Goal: Task Accomplishment & Management: Complete application form

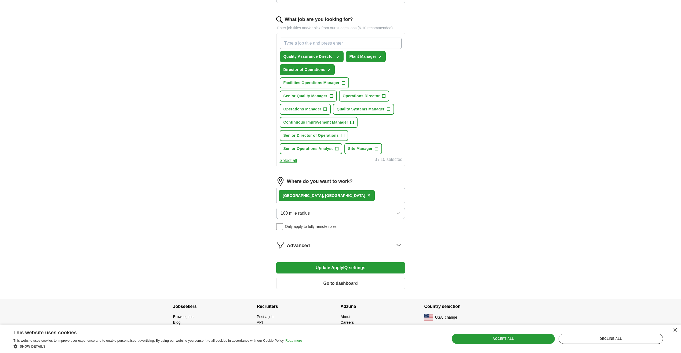
scroll to position [188, 0]
click at [382, 98] on span "+" at bounding box center [383, 96] width 3 height 4
click at [333, 98] on span "+" at bounding box center [331, 96] width 3 height 4
click at [387, 111] on span "+" at bounding box center [388, 109] width 3 height 4
click at [327, 111] on span "+" at bounding box center [325, 109] width 3 height 4
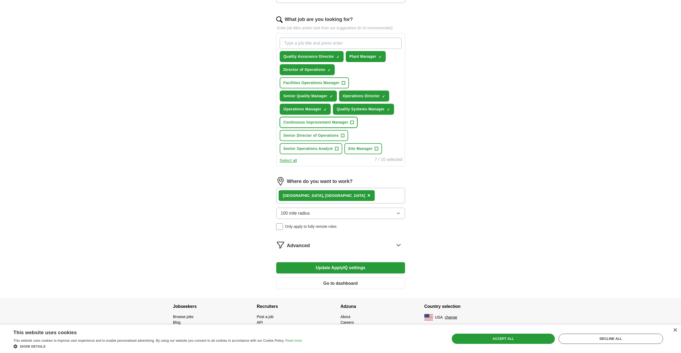
click at [358, 128] on button "Continuous Improvement Manager +" at bounding box center [319, 122] width 78 height 11
click at [348, 141] on button "Senior Director of Operations +" at bounding box center [314, 135] width 68 height 11
click at [375, 151] on span "+" at bounding box center [376, 149] width 3 height 4
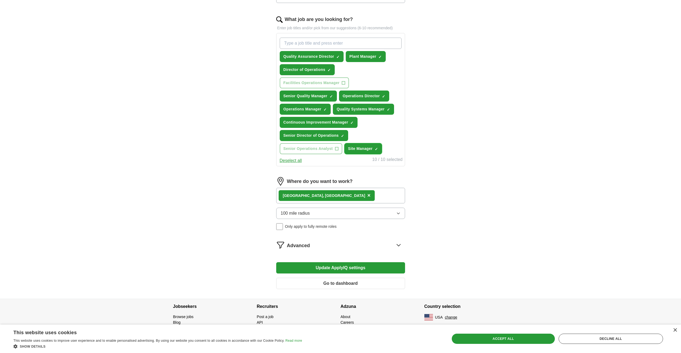
scroll to position [322, 0]
click at [398, 215] on icon "button" at bounding box center [398, 213] width 4 height 4
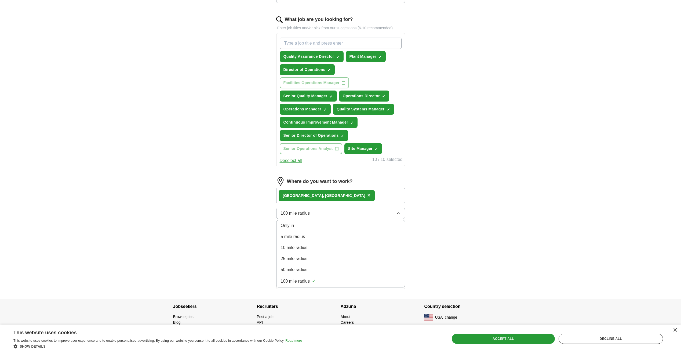
drag, startPoint x: 340, startPoint y: 307, endPoint x: 385, endPoint y: 290, distance: 47.9
click at [340, 285] on div "100 mile radius ✓" at bounding box center [341, 280] width 120 height 7
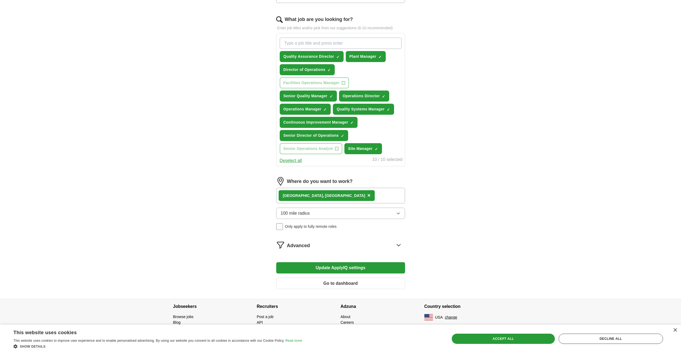
click at [448, 254] on div "ApplyIQ Let ApplyIQ do the hard work of searching and applying for jobs. Just t…" at bounding box center [341, 75] width 344 height 447
click at [376, 262] on button "Update ApplyIQ settings" at bounding box center [340, 267] width 129 height 11
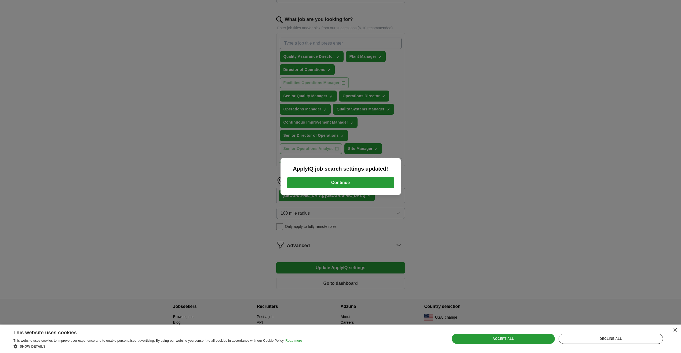
click at [351, 186] on button "Continue" at bounding box center [340, 182] width 107 height 11
